Goal: Information Seeking & Learning: Learn about a topic

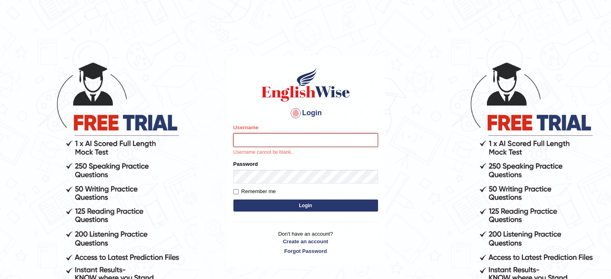
type input "museb_parramatta"
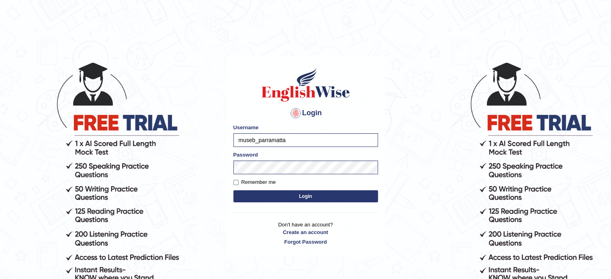
click at [285, 197] on button "Login" at bounding box center [306, 196] width 145 height 12
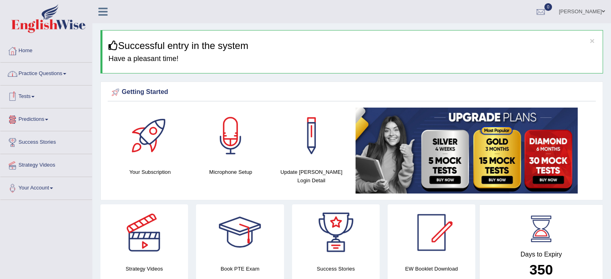
click at [39, 72] on link "Practice Questions" at bounding box center [46, 73] width 92 height 20
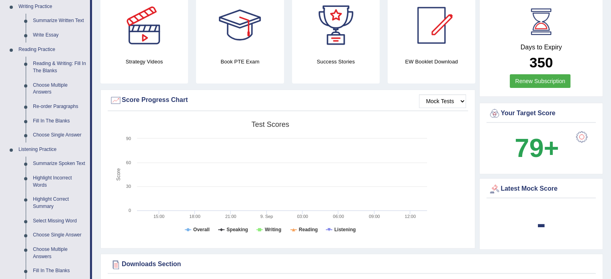
scroll to position [209, 0]
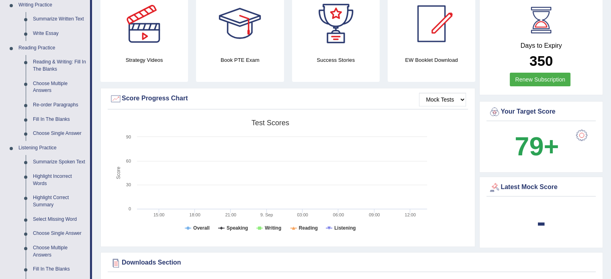
click at [580, 137] on div at bounding box center [582, 135] width 16 height 16
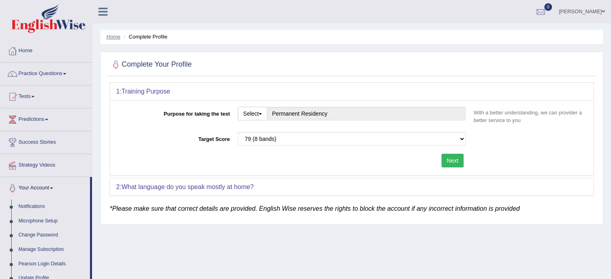
click at [111, 35] on link "Home" at bounding box center [114, 37] width 14 height 6
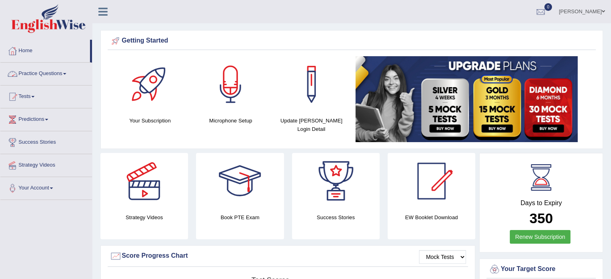
click at [32, 74] on link "Practice Questions" at bounding box center [46, 73] width 92 height 20
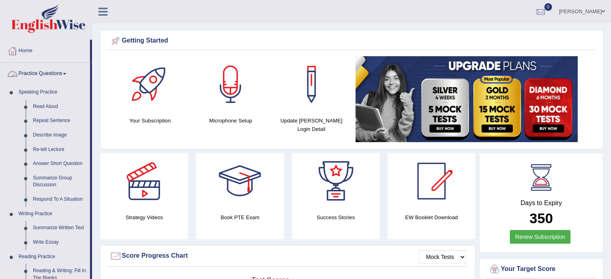
click at [36, 75] on link "Practice Questions" at bounding box center [45, 73] width 90 height 20
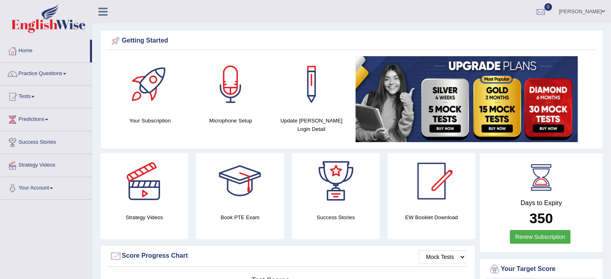
click at [36, 75] on link "Practice Questions" at bounding box center [46, 73] width 92 height 20
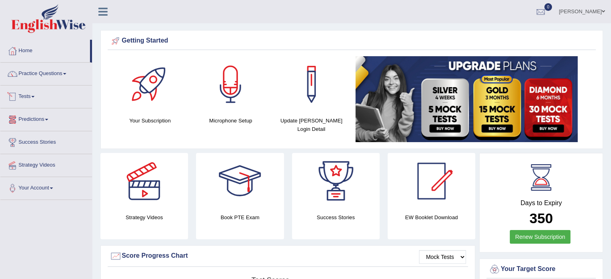
click at [91, 113] on link "Predictions" at bounding box center [46, 119] width 92 height 20
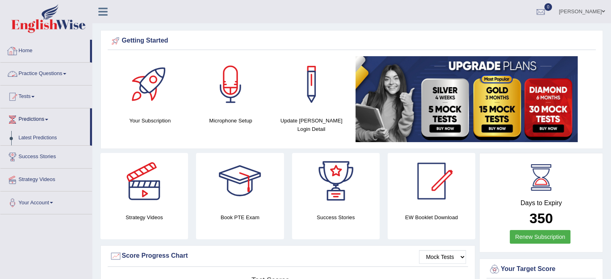
click at [63, 74] on link "Practice Questions" at bounding box center [46, 73] width 92 height 20
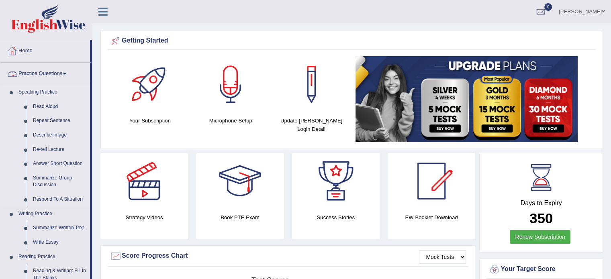
click at [46, 91] on link "Speaking Practice" at bounding box center [52, 92] width 75 height 14
click at [53, 90] on link "Speaking Practice" at bounding box center [52, 92] width 75 height 14
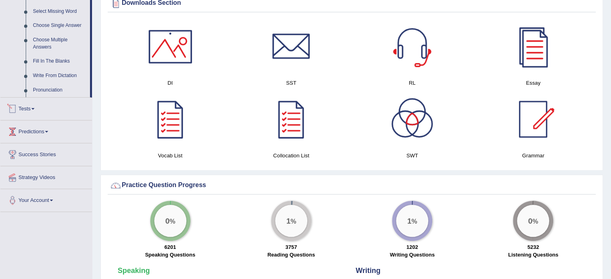
scroll to position [418, 0]
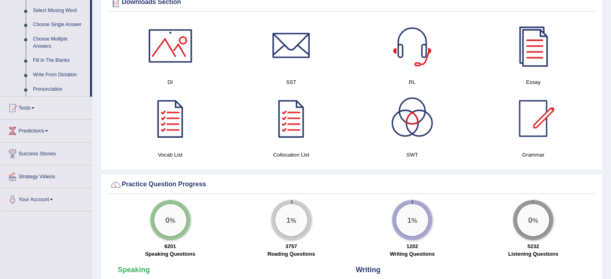
click at [32, 107] on link "Tests" at bounding box center [46, 107] width 92 height 20
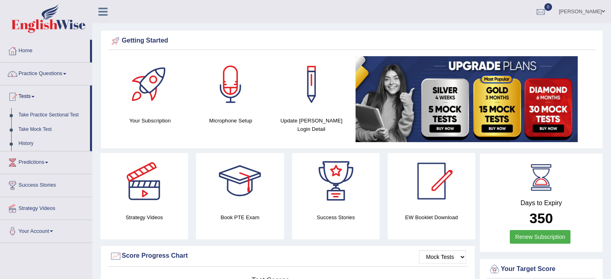
scroll to position [0, 0]
click at [56, 70] on link "Practice Questions" at bounding box center [46, 73] width 92 height 20
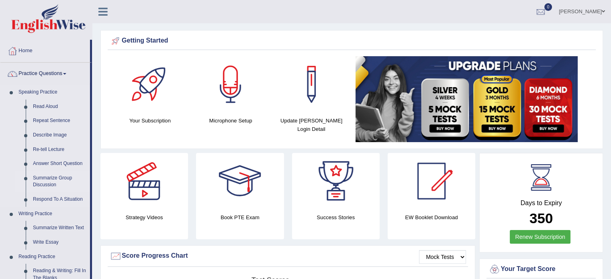
click at [49, 184] on link "Summarize Group Discussion" at bounding box center [59, 181] width 61 height 21
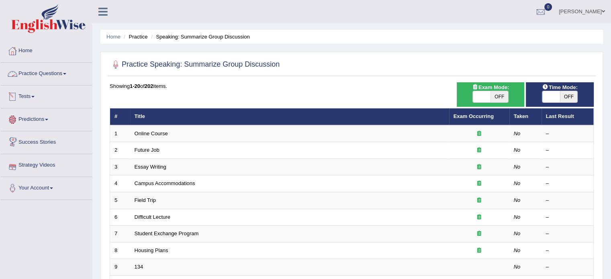
click at [37, 72] on link "Practice Questions" at bounding box center [46, 73] width 92 height 20
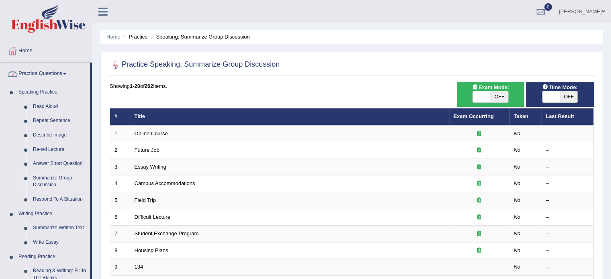
click at [43, 72] on link "Practice Questions" at bounding box center [45, 73] width 90 height 20
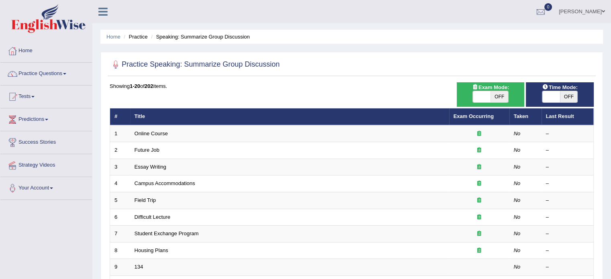
click at [59, 71] on link "Practice Questions" at bounding box center [46, 73] width 92 height 20
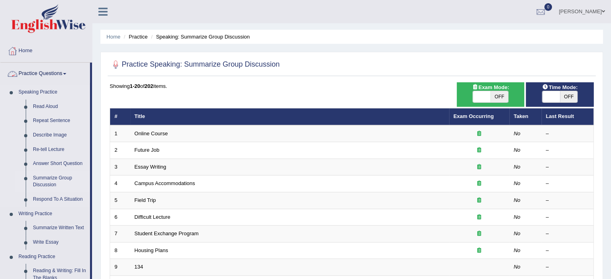
click at [27, 88] on link "Speaking Practice" at bounding box center [52, 92] width 75 height 14
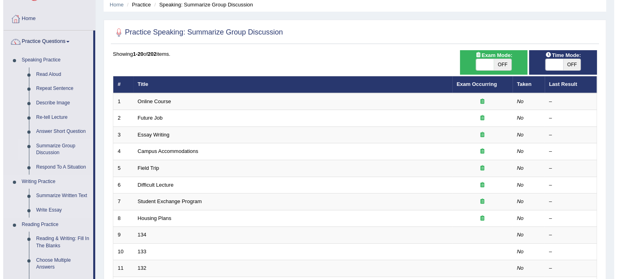
scroll to position [48, 0]
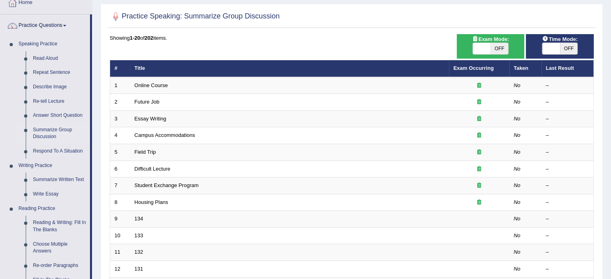
click at [497, 49] on span "OFF" at bounding box center [500, 48] width 18 height 11
checkbox input "true"
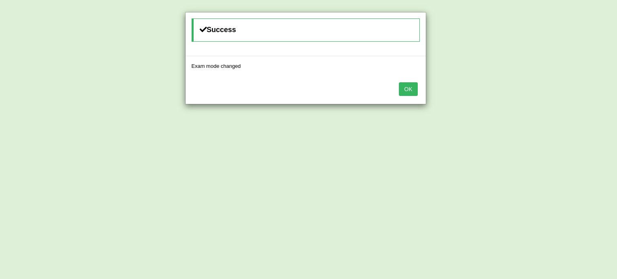
click at [412, 86] on button "OK" at bounding box center [408, 89] width 18 height 14
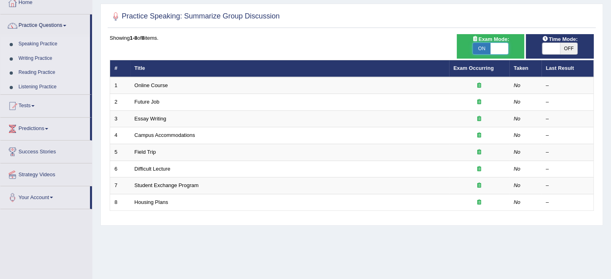
click at [495, 47] on span at bounding box center [500, 48] width 18 height 11
checkbox input "false"
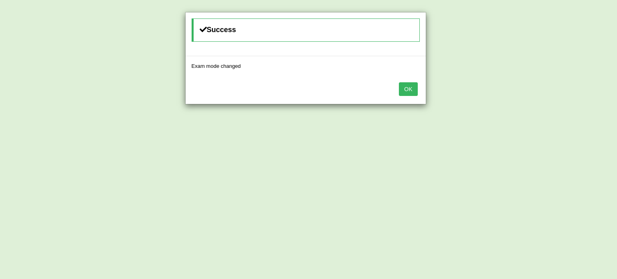
click at [406, 90] on button "OK" at bounding box center [408, 89] width 18 height 14
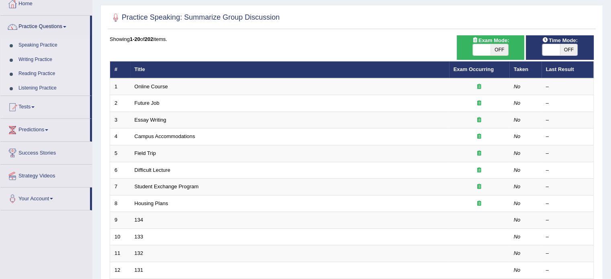
scroll to position [48, 0]
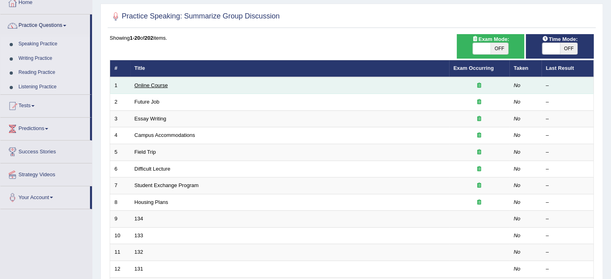
click at [164, 84] on link "Online Course" at bounding box center [151, 85] width 33 height 6
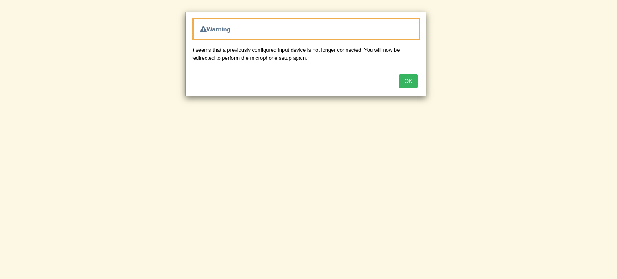
click at [407, 80] on button "OK" at bounding box center [408, 81] width 18 height 14
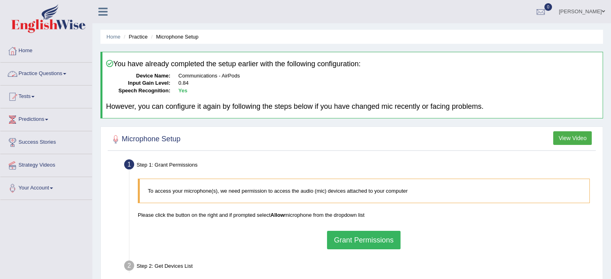
click at [40, 69] on link "Practice Questions" at bounding box center [46, 73] width 92 height 20
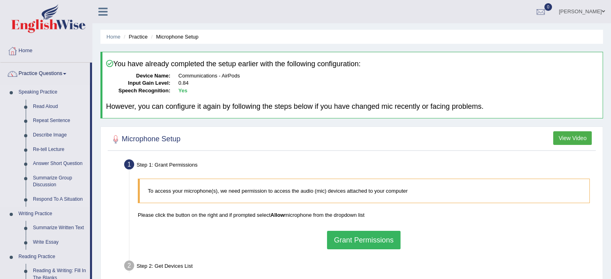
click at [80, 97] on link "Speaking Practice" at bounding box center [52, 92] width 75 height 14
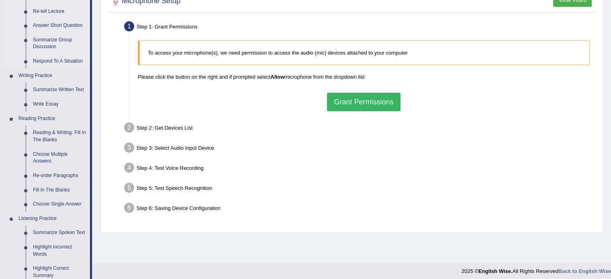
scroll to position [129, 0]
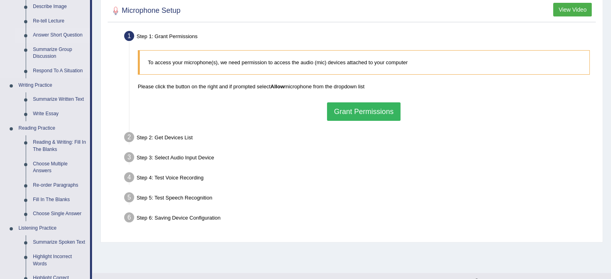
click at [66, 35] on link "Answer Short Question" at bounding box center [59, 35] width 61 height 14
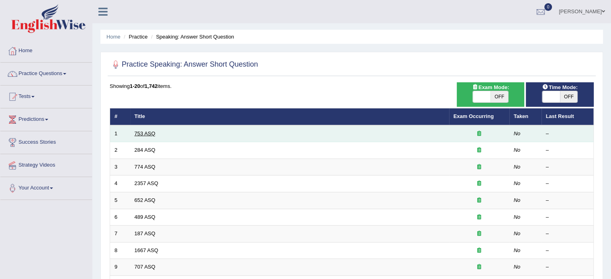
click at [145, 131] on link "753 ASQ" at bounding box center [145, 134] width 21 height 6
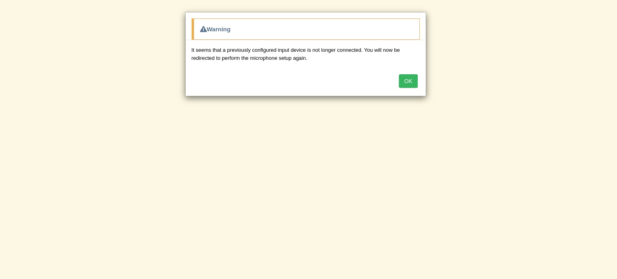
click at [407, 79] on button "OK" at bounding box center [408, 81] width 18 height 14
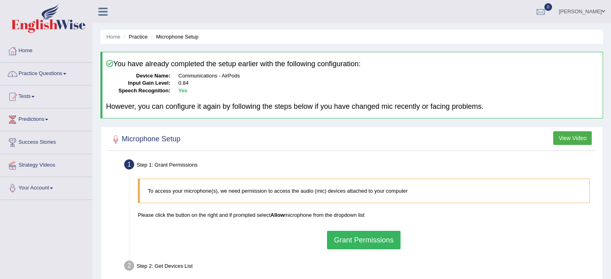
click at [55, 72] on link "Practice Questions" at bounding box center [46, 73] width 92 height 20
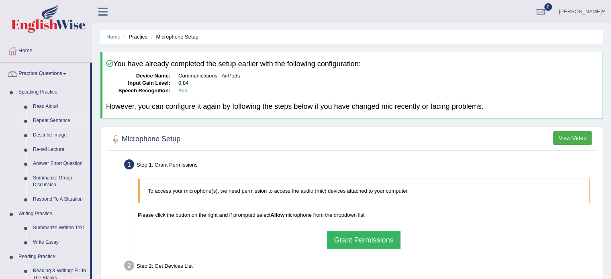
click at [78, 127] on link "Repeat Sentence" at bounding box center [59, 121] width 61 height 14
